Goal: Task Accomplishment & Management: Use online tool/utility

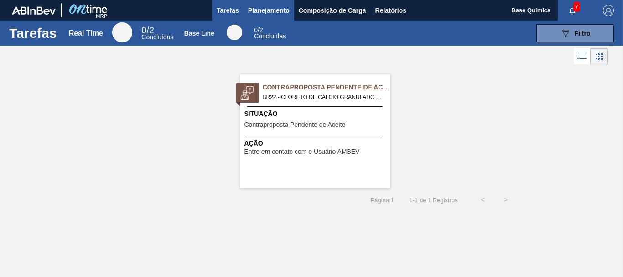
click at [268, 10] on span "Planejamento" at bounding box center [269, 10] width 42 height 11
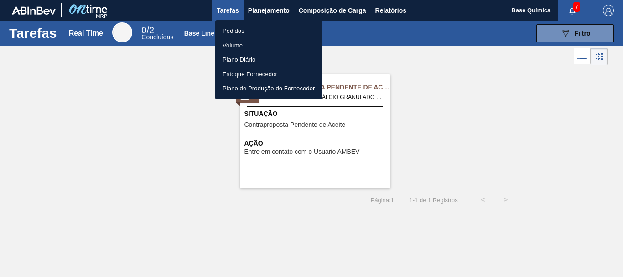
click at [250, 31] on li "Pedidos" at bounding box center [268, 31] width 107 height 15
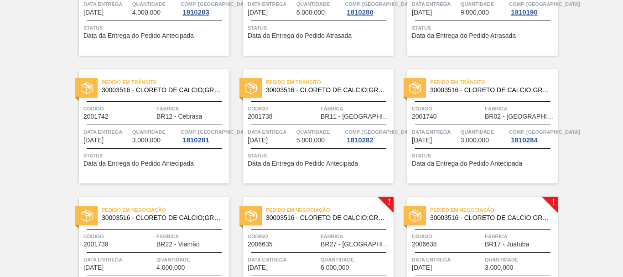
scroll to position [279, 0]
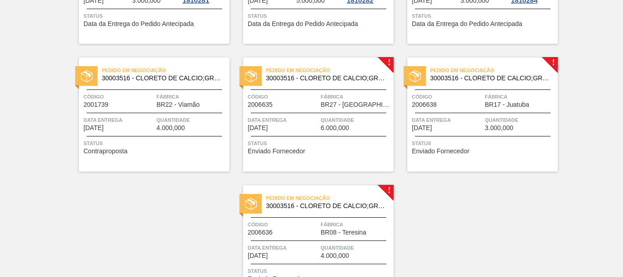
click at [314, 105] on div "Código 2006635" at bounding box center [283, 100] width 71 height 16
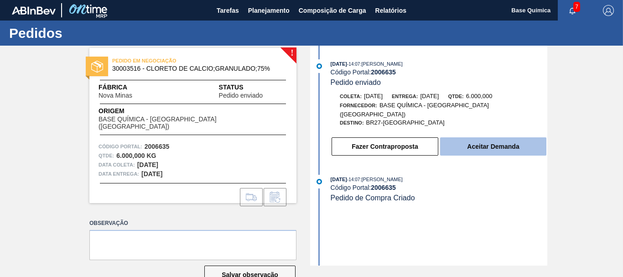
click at [499, 143] on button "Aceitar Demanda" at bounding box center [493, 146] width 106 height 18
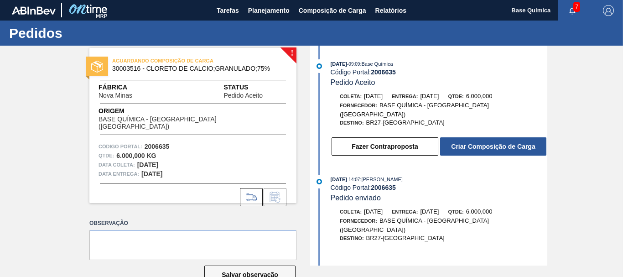
click at [486, 151] on div "[DATE] 09:09 : Base Química Código Portal: 2006635 Pedido Aceito [PERSON_NAME]:…" at bounding box center [430, 110] width 235 height 102
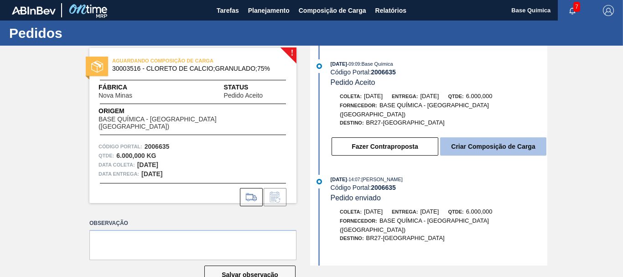
click at [487, 147] on button "Criar Composição de Carga" at bounding box center [493, 146] width 106 height 18
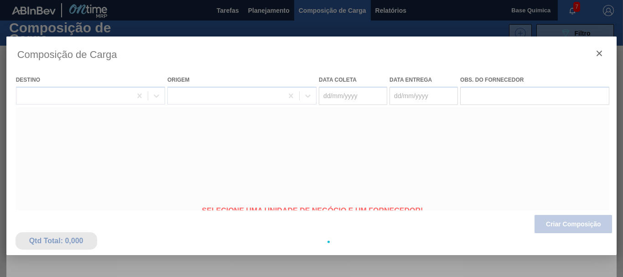
type coleta "[DATE]"
type entrega "[DATE]"
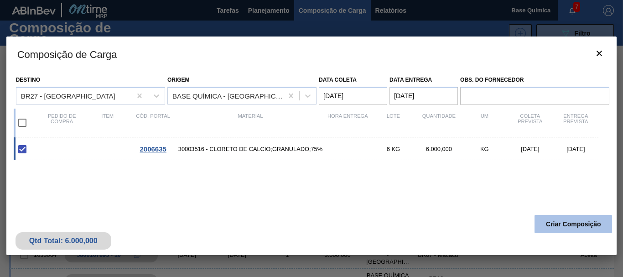
click at [567, 221] on button "Criar Composição" at bounding box center [574, 224] width 78 height 18
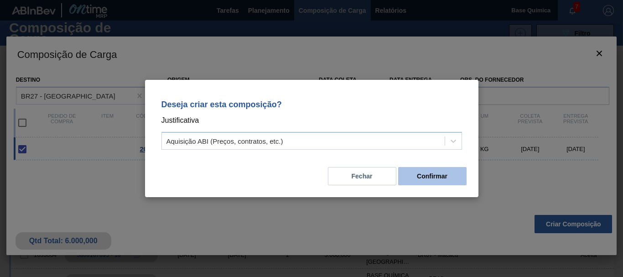
click at [425, 178] on button "Confirmar" at bounding box center [432, 176] width 68 height 18
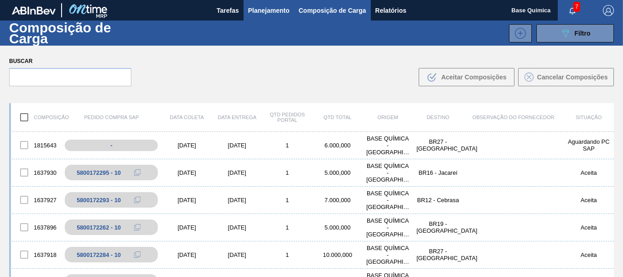
click at [266, 11] on span "Planejamento" at bounding box center [269, 10] width 42 height 11
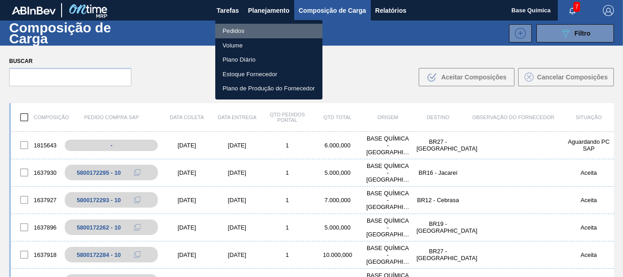
click at [243, 28] on li "Pedidos" at bounding box center [268, 31] width 107 height 15
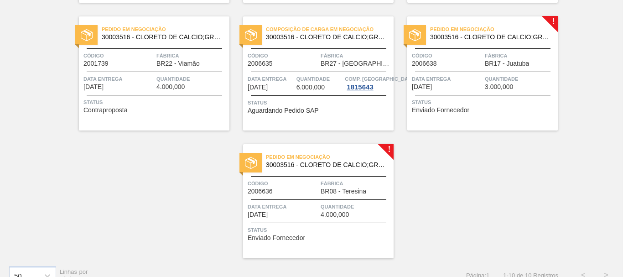
scroll to position [326, 0]
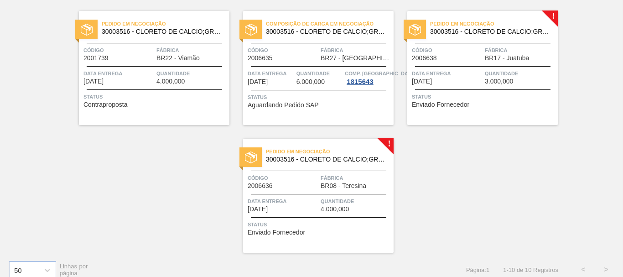
click at [460, 77] on span "Data entrega" at bounding box center [447, 73] width 71 height 9
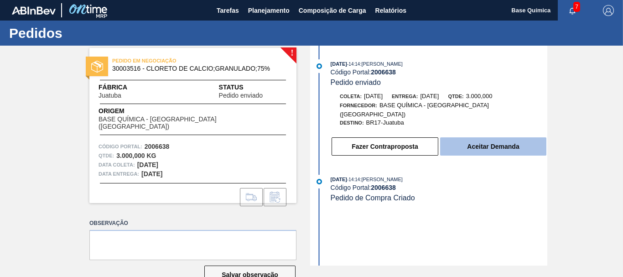
click at [495, 143] on button "Aceitar Demanda" at bounding box center [493, 146] width 106 height 18
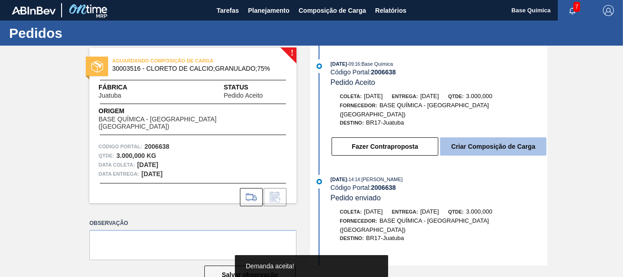
click at [497, 143] on button "Criar Composição de Carga" at bounding box center [493, 146] width 106 height 18
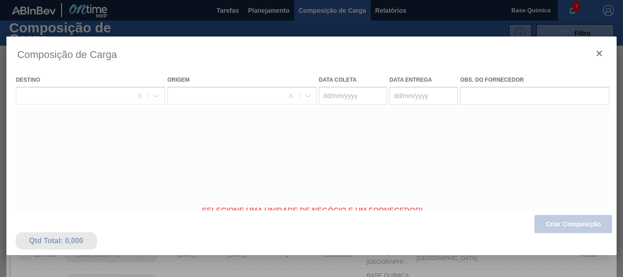
type coleta "[DATE]"
type entrega "[DATE]"
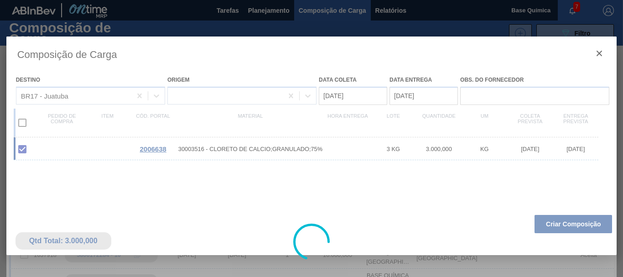
click at [571, 225] on div at bounding box center [311, 242] width 611 height 411
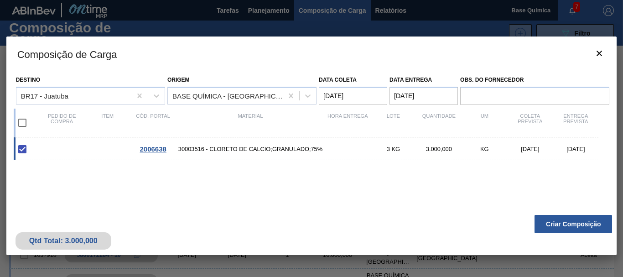
click at [571, 225] on button "Criar Composição" at bounding box center [574, 224] width 78 height 18
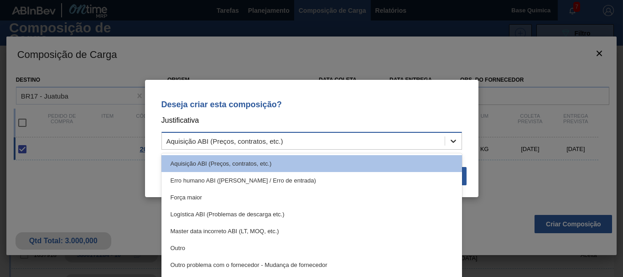
click at [456, 142] on icon at bounding box center [453, 140] width 9 height 9
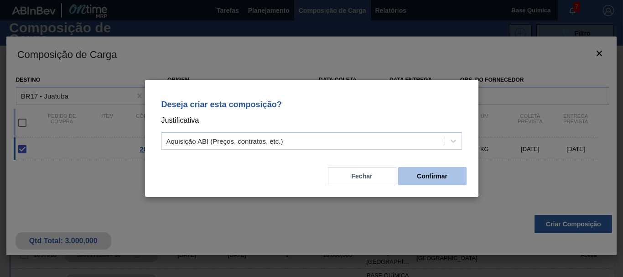
click at [429, 175] on button "Confirmar" at bounding box center [432, 176] width 68 height 18
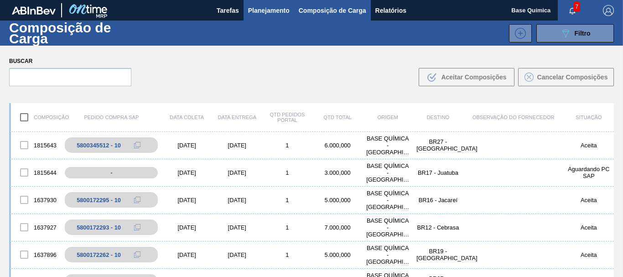
click at [267, 13] on span "Planejamento" at bounding box center [269, 10] width 42 height 11
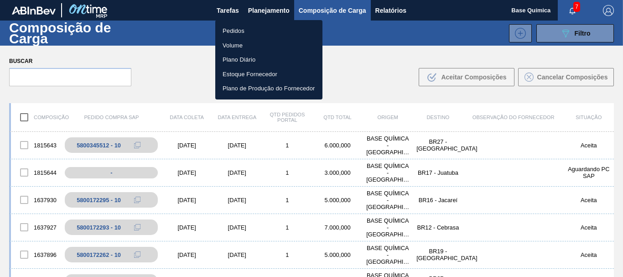
click at [248, 46] on li "Volume" at bounding box center [268, 45] width 107 height 15
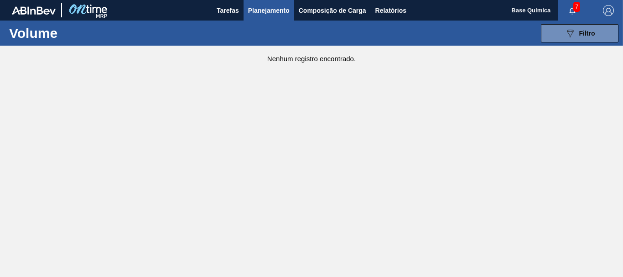
click at [272, 11] on span "Planejamento" at bounding box center [269, 10] width 42 height 11
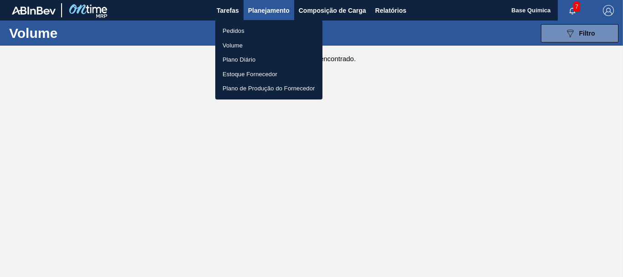
click at [242, 30] on li "Pedidos" at bounding box center [268, 31] width 107 height 15
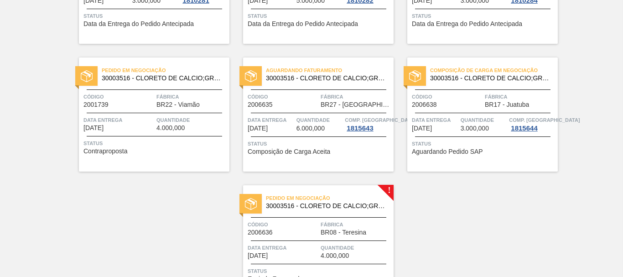
scroll to position [335, 0]
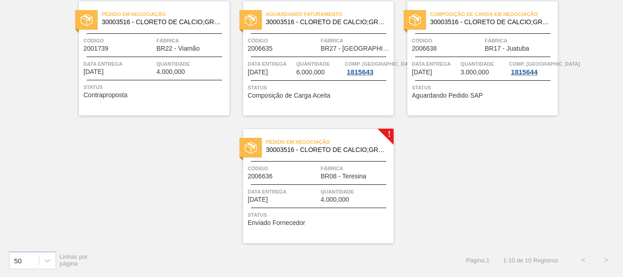
click at [296, 183] on div "Pedido em Negociação 30003516 - CLORETO DE CALCIO;GRANULADO;75% Código 2006636 …" at bounding box center [318, 186] width 151 height 114
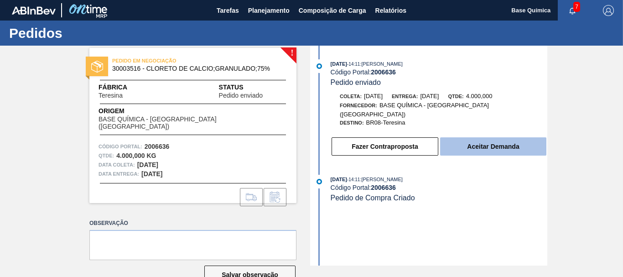
click at [544, 137] on button "Aceitar Demanda" at bounding box center [493, 146] width 106 height 18
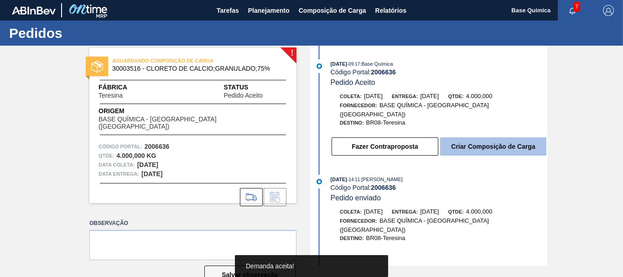
click at [506, 138] on button "Criar Composição de Carga" at bounding box center [493, 146] width 106 height 18
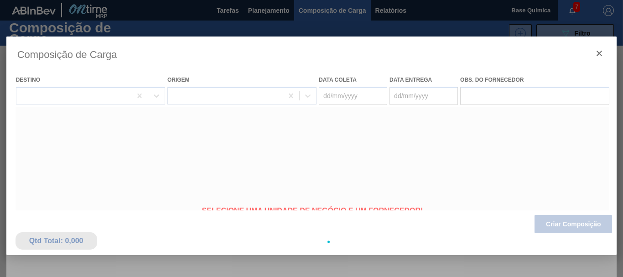
type coleta "[DATE]"
type entrega "[DATE]"
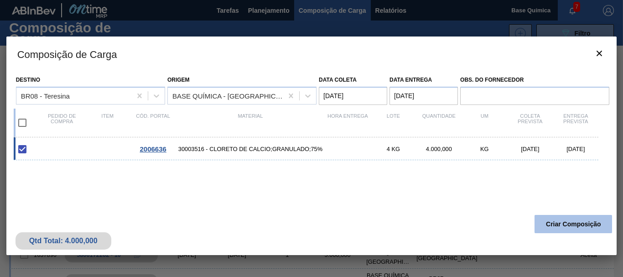
click at [574, 224] on button "Criar Composição" at bounding box center [574, 224] width 78 height 18
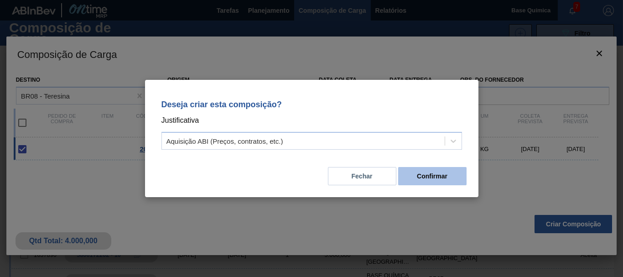
click at [452, 178] on button "Confirmar" at bounding box center [432, 176] width 68 height 18
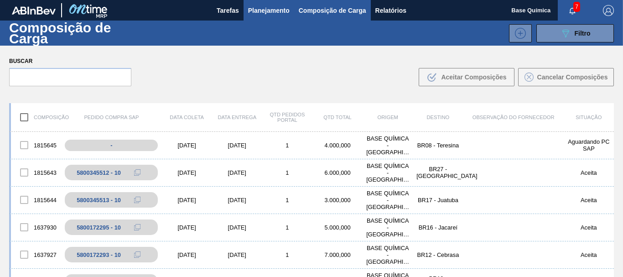
click at [262, 10] on span "Planejamento" at bounding box center [269, 10] width 42 height 11
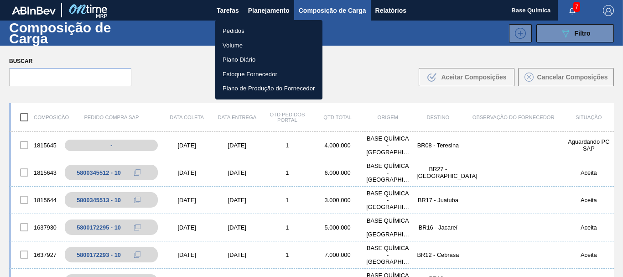
click at [238, 31] on li "Pedidos" at bounding box center [268, 31] width 107 height 15
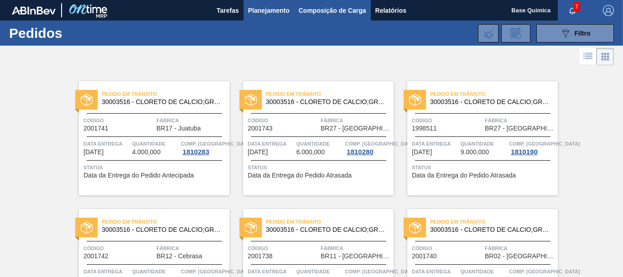
click at [326, 14] on span "Composição de Carga" at bounding box center [333, 10] width 68 height 11
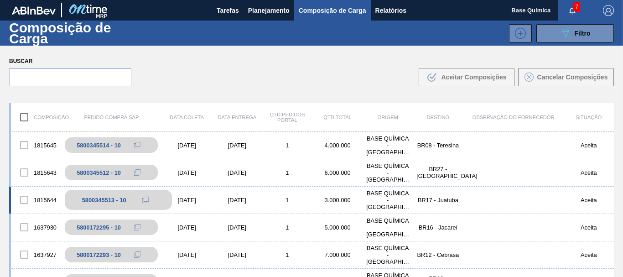
click at [91, 200] on div "5800345513 - 10" at bounding box center [104, 200] width 44 height 7
copy div "5800345513"
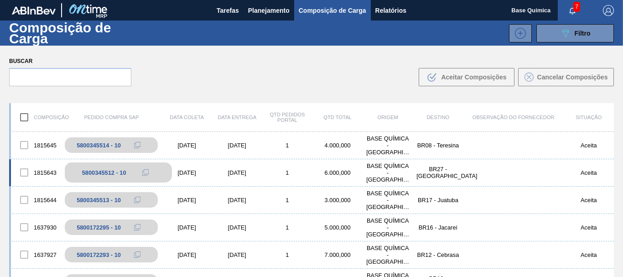
click at [92, 174] on div "5800345512 - 10" at bounding box center [104, 172] width 44 height 7
copy div "5800345512"
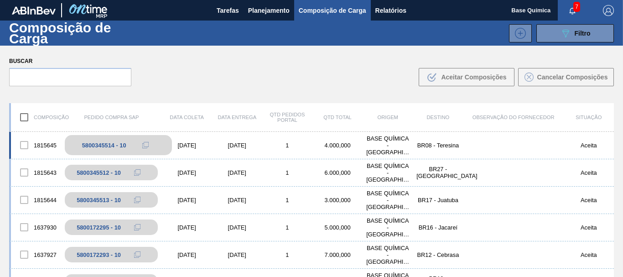
click at [91, 147] on div "5800345514 - 10" at bounding box center [104, 145] width 44 height 7
copy div "5800345514"
